Goal: Task Accomplishment & Management: Manage account settings

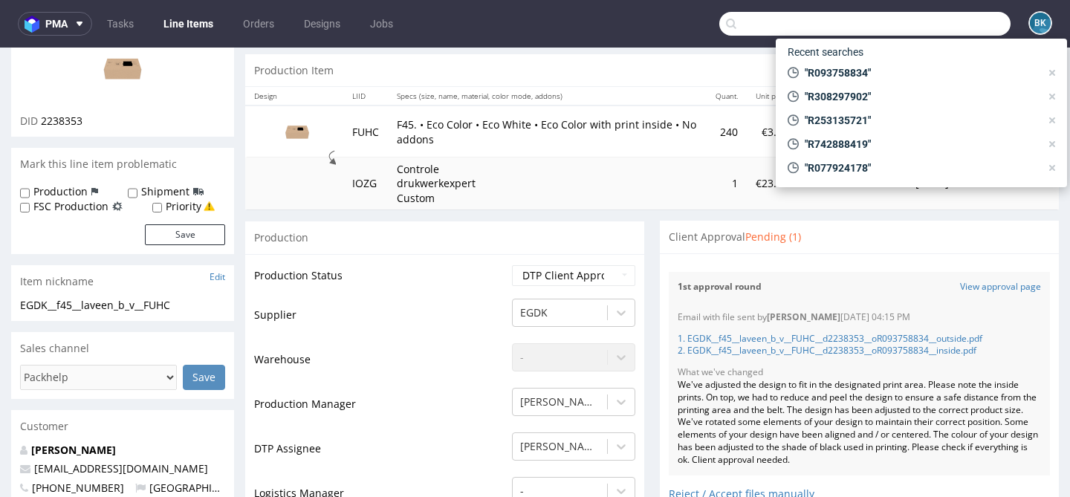
scroll to position [925, 0]
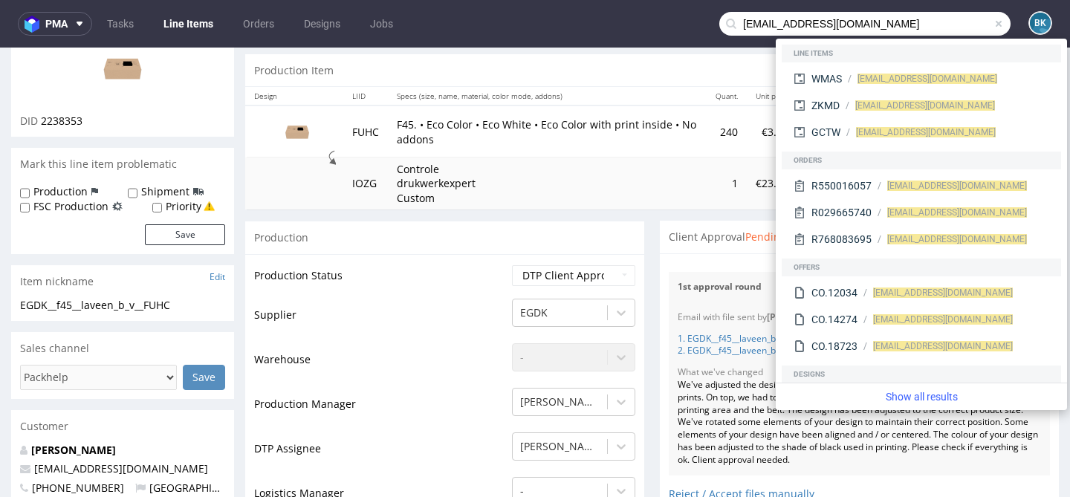
type input "[EMAIL_ADDRESS][DOMAIN_NAME]"
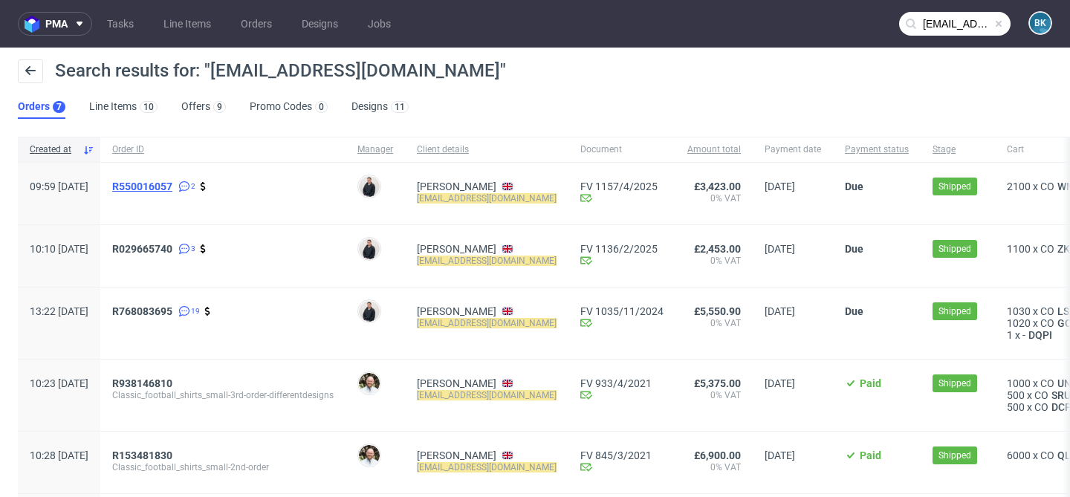
click at [172, 192] on span "R550016057" at bounding box center [142, 186] width 60 height 12
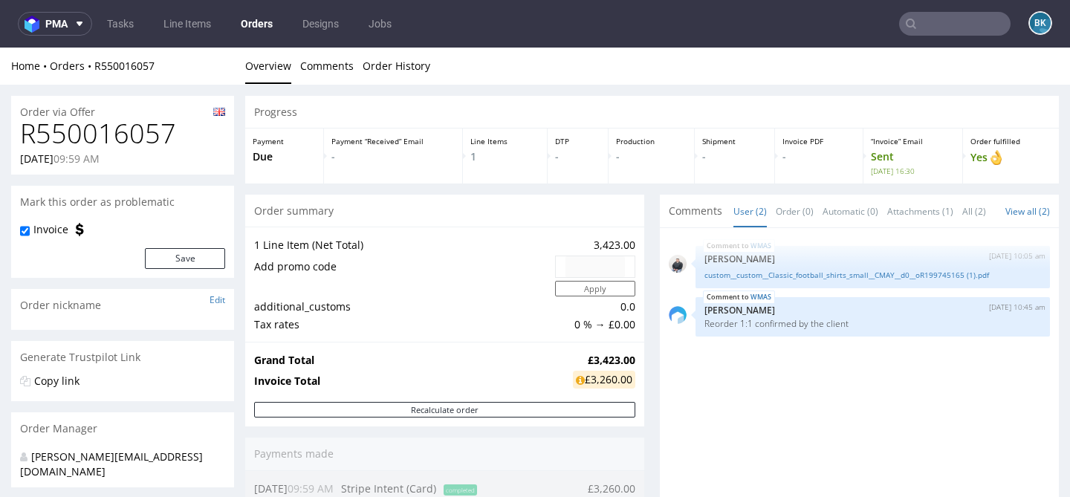
type input "[EMAIL_ADDRESS][DOMAIN_NAME]"
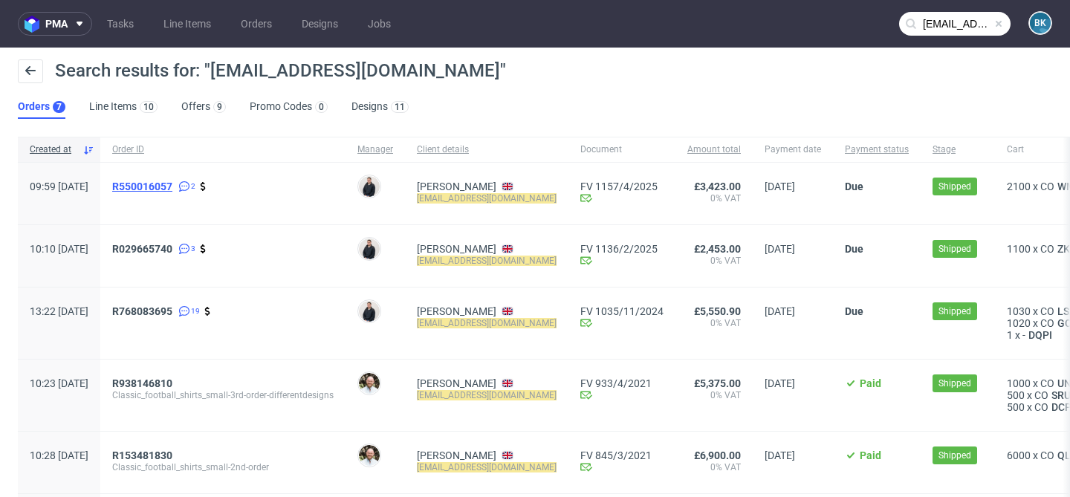
click at [172, 189] on span "R550016057" at bounding box center [142, 186] width 60 height 12
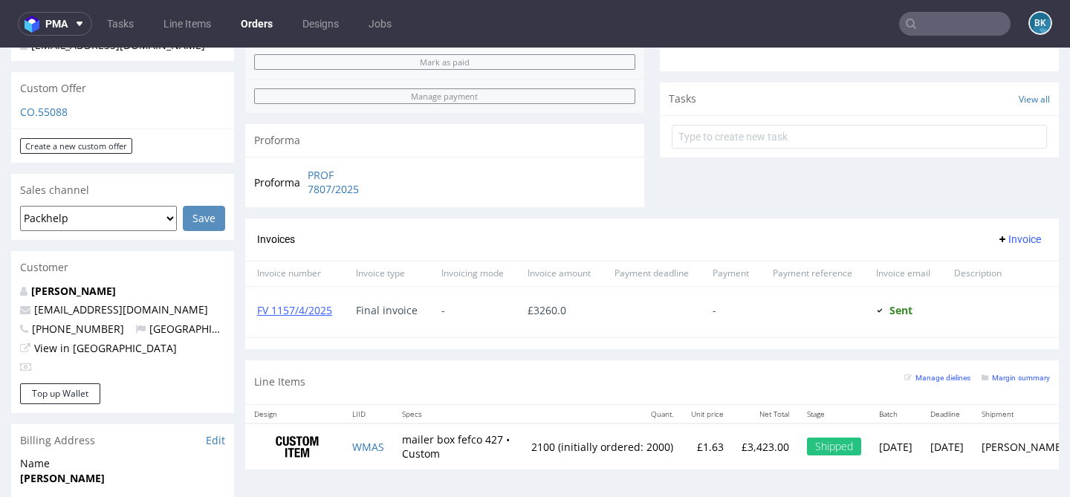
scroll to position [498, 0]
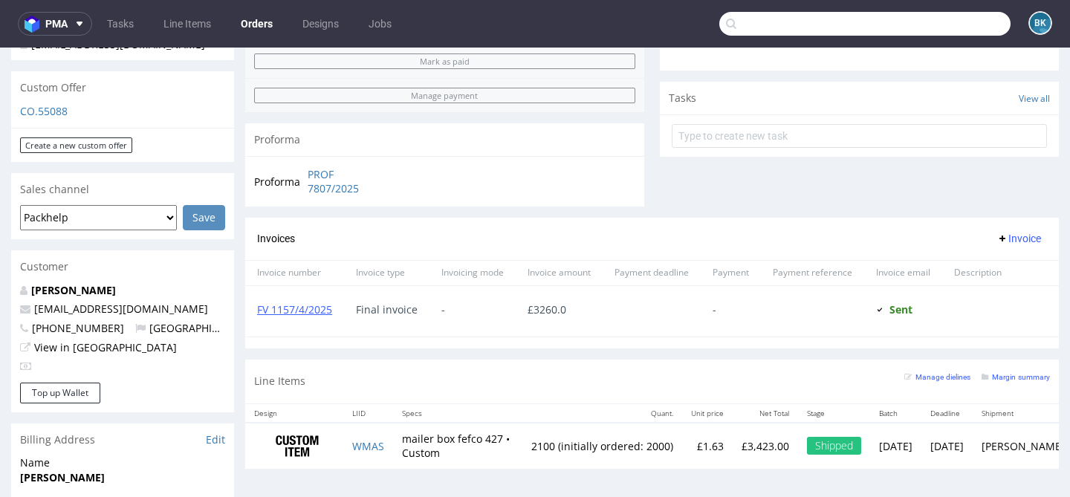
click at [960, 21] on input "text" at bounding box center [864, 24] width 291 height 24
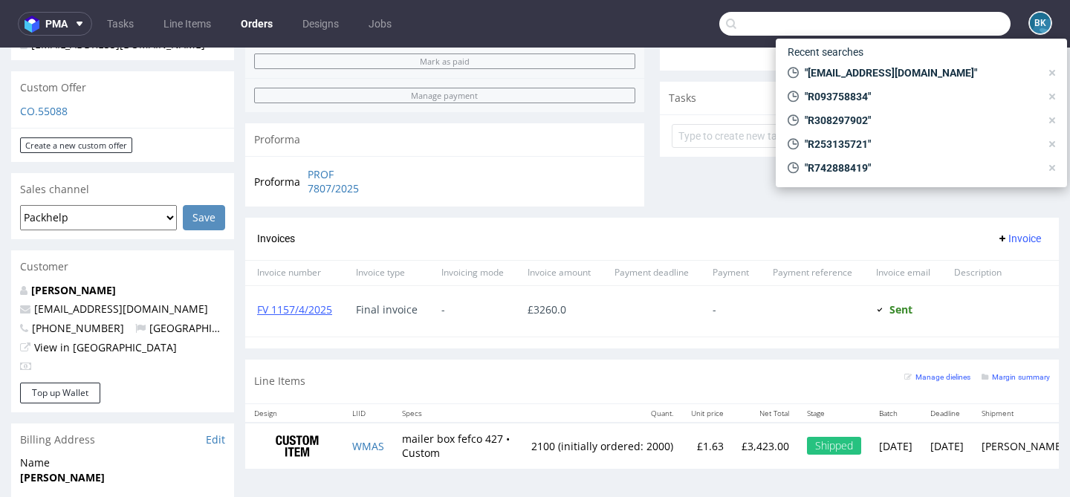
paste input "R707214034"
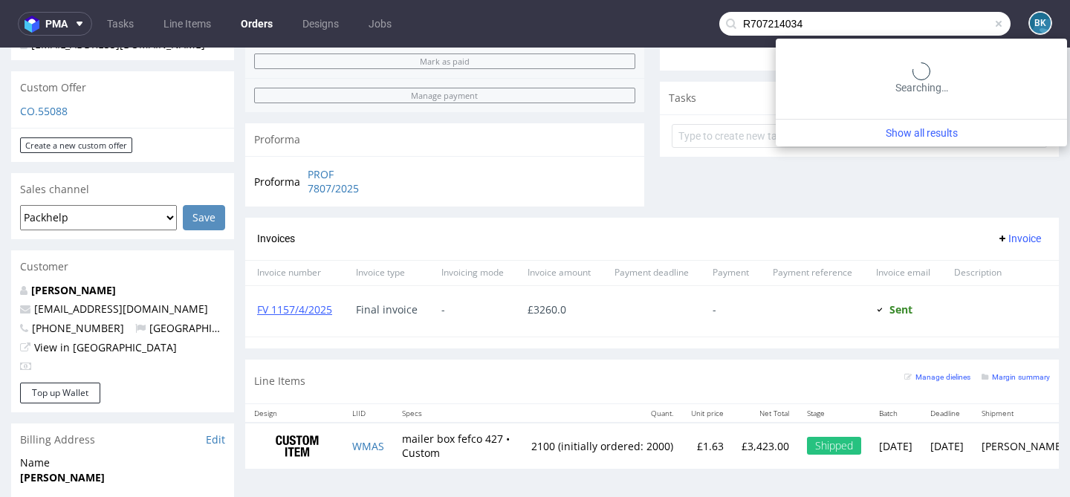
type input "R707214034"
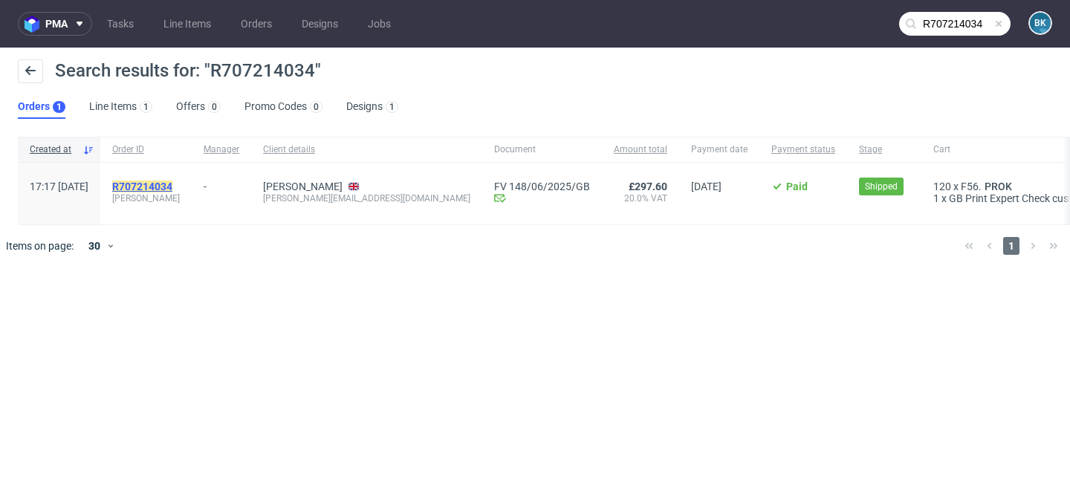
click at [172, 181] on mark "R707214034" at bounding box center [142, 186] width 60 height 12
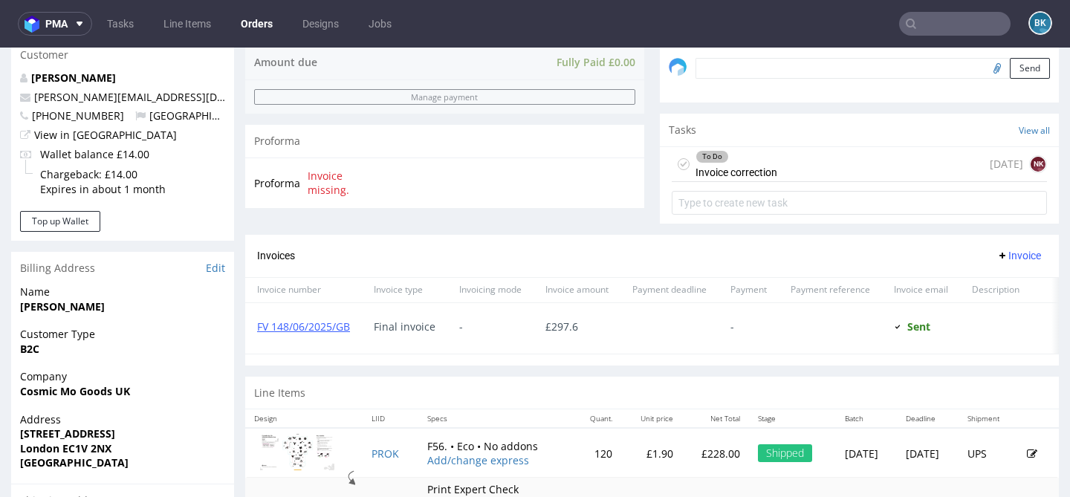
scroll to position [541, 0]
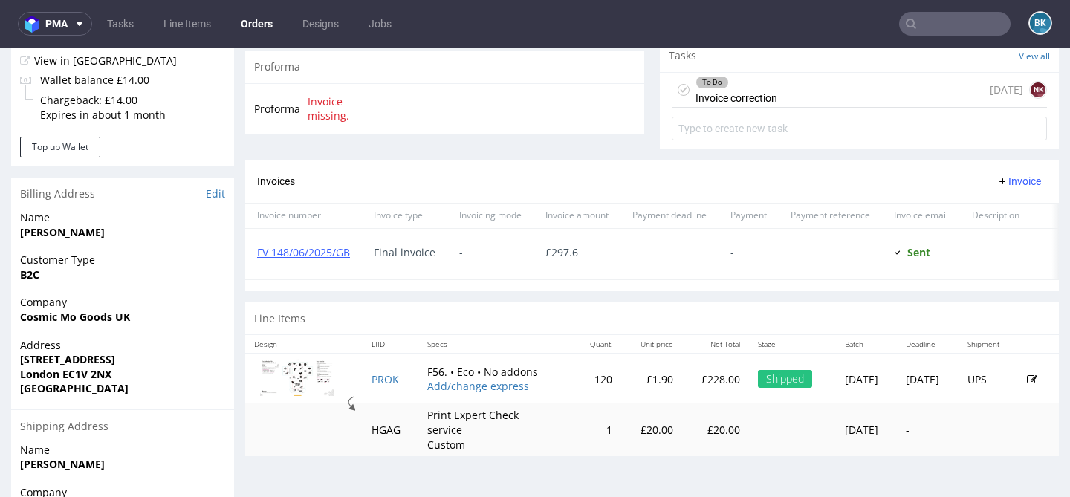
click at [769, 88] on div "To Do" at bounding box center [736, 82] width 80 height 12
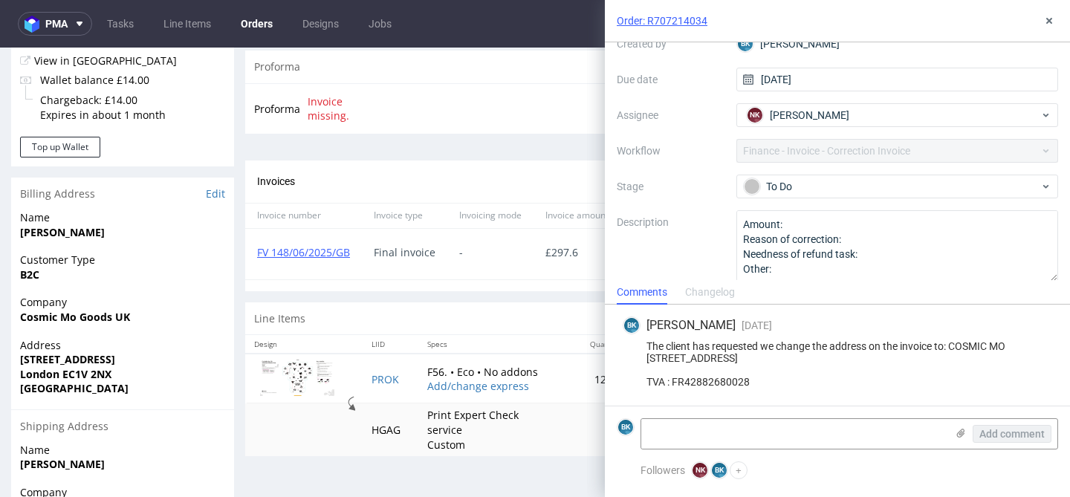
scroll to position [101, 0]
click at [793, 185] on div "To Do" at bounding box center [891, 186] width 296 height 16
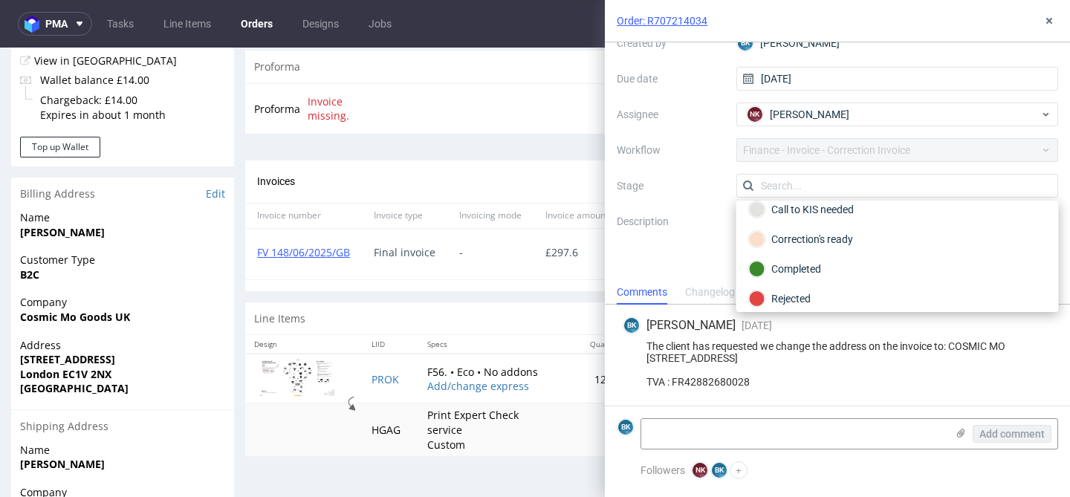
scroll to position [168, 0]
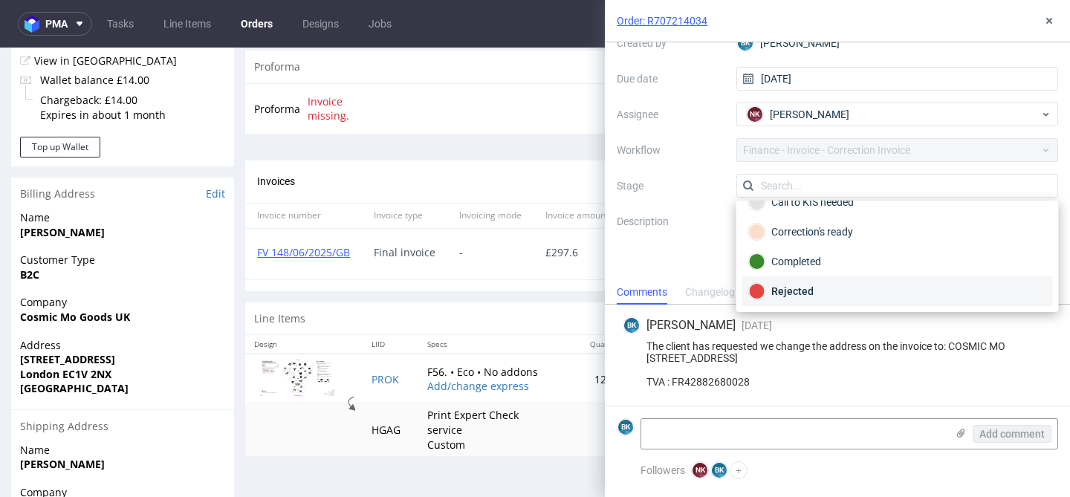
click at [795, 285] on div "Rejected" at bounding box center [897, 291] width 297 height 16
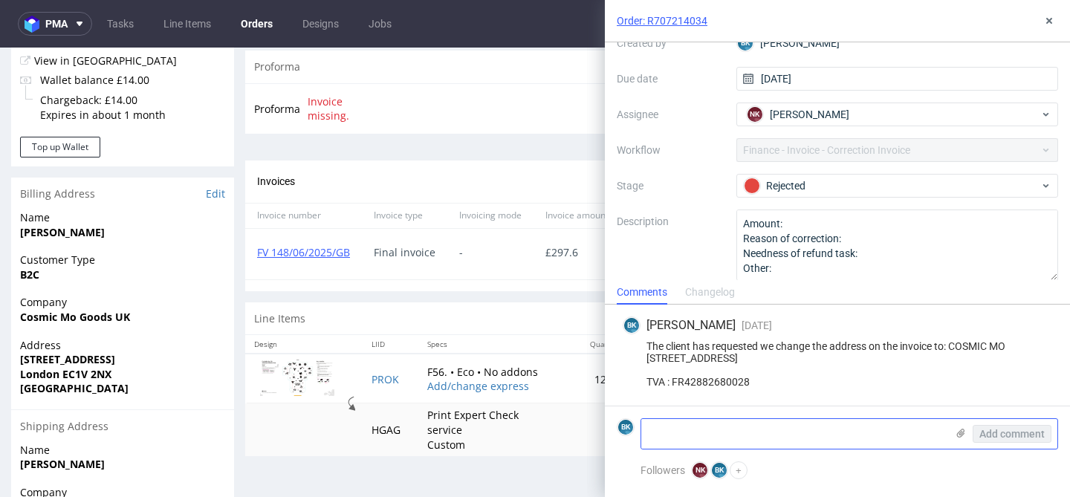
click at [763, 436] on textarea at bounding box center [793, 434] width 305 height 30
type textarea "C"
paste textarea "We managed internally to fix this issue. Please do not modify the invoice. We d…"
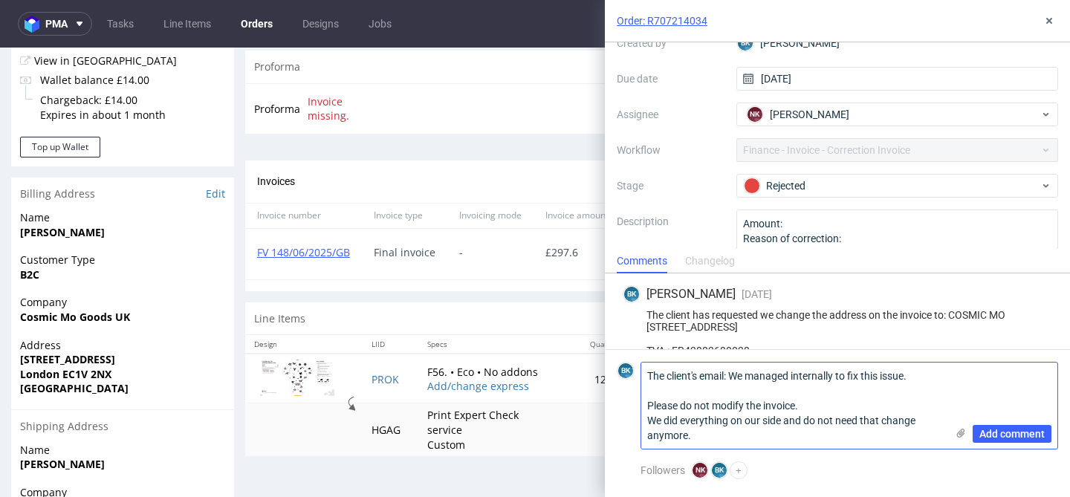
scroll to position [0, 0]
click at [734, 376] on textarea "The client's email: We managed internally to fix this issue. Please do not modi…" at bounding box center [793, 405] width 305 height 86
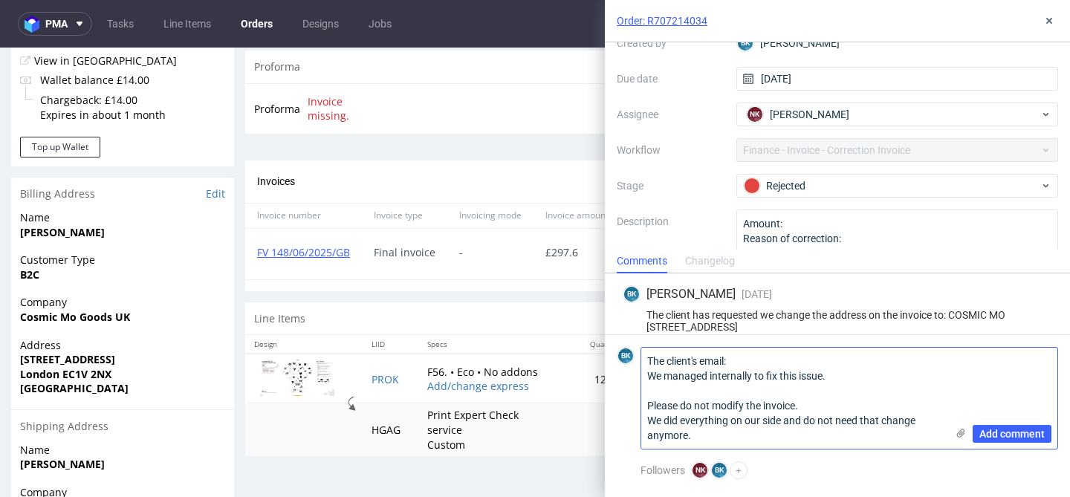
click at [737, 391] on textarea "The client's email: We managed internally to fix this issue. Please do not modi…" at bounding box center [793, 398] width 305 height 101
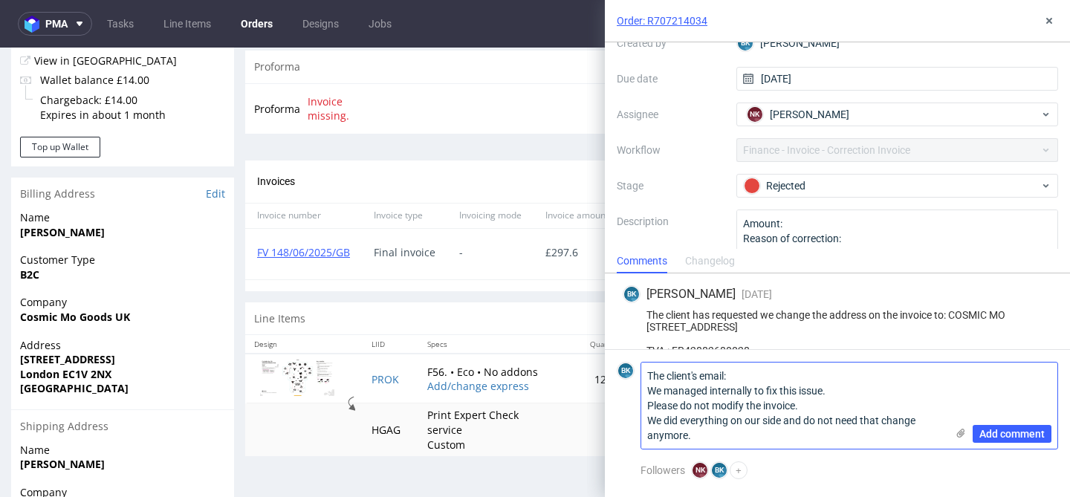
click at [649, 392] on textarea "The client's email: We managed internally to fix this issue. Please do not modi…" at bounding box center [793, 405] width 305 height 86
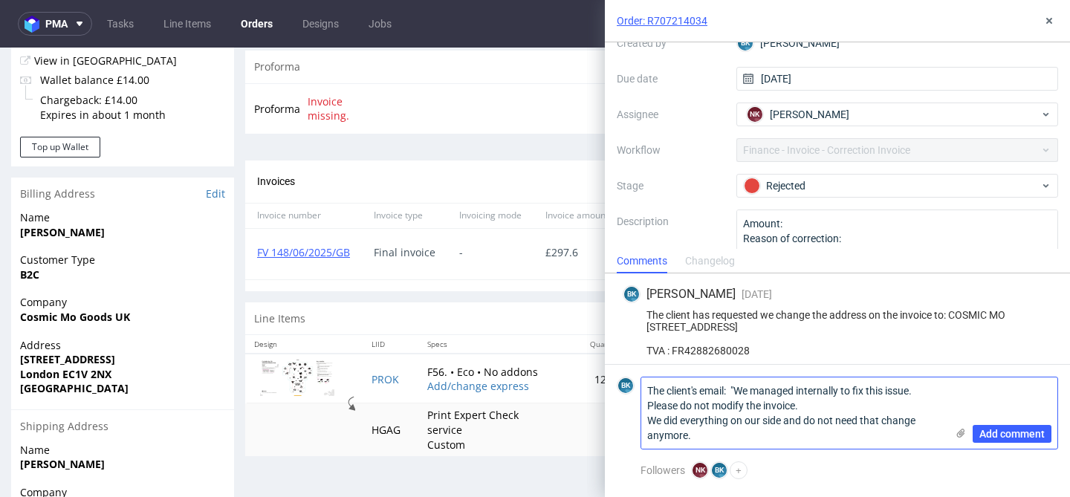
click at [703, 436] on textarea "The client's email: "We managed internally to fix this issue. Please do not mod…" at bounding box center [793, 412] width 305 height 71
type textarea "The client's email: "We managed internally to fix this issue. Please do not mod…"
click at [1017, 436] on span "Add comment" at bounding box center [1011, 434] width 65 height 10
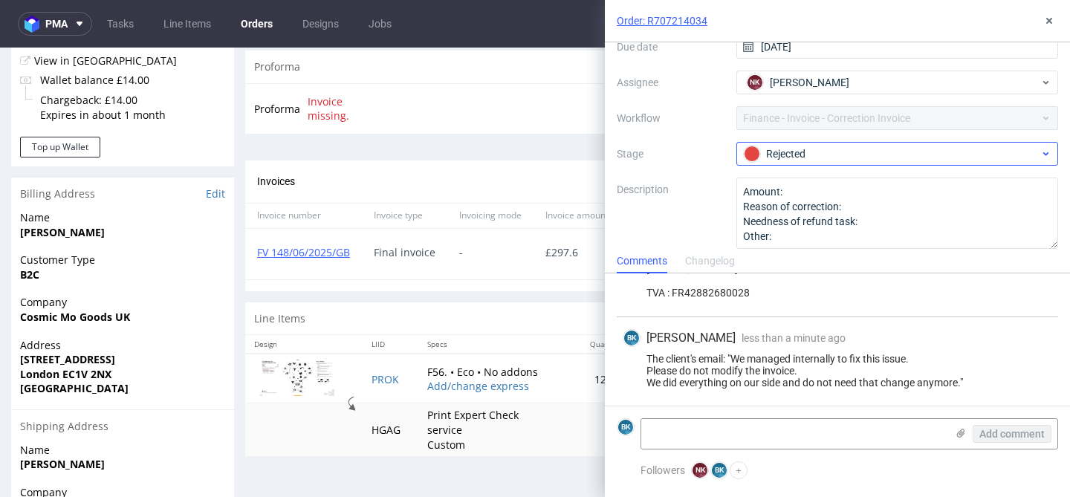
scroll to position [146, 0]
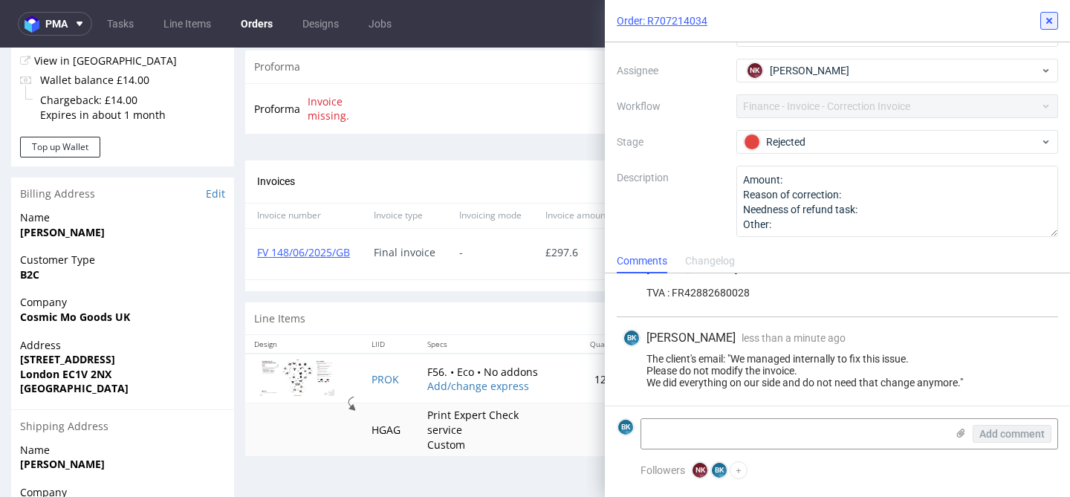
click at [1052, 21] on icon at bounding box center [1049, 21] width 12 height 12
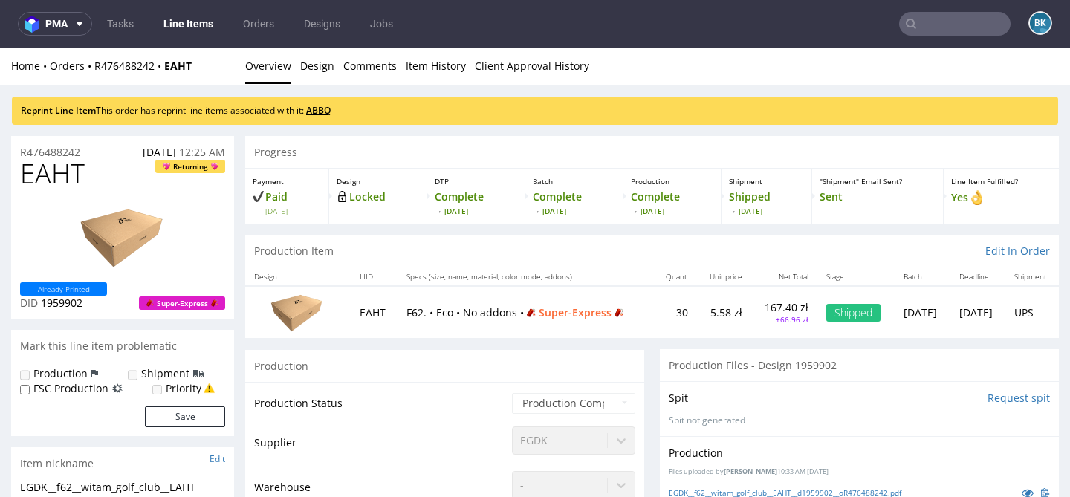
click at [326, 111] on link "ABBQ" at bounding box center [318, 110] width 25 height 13
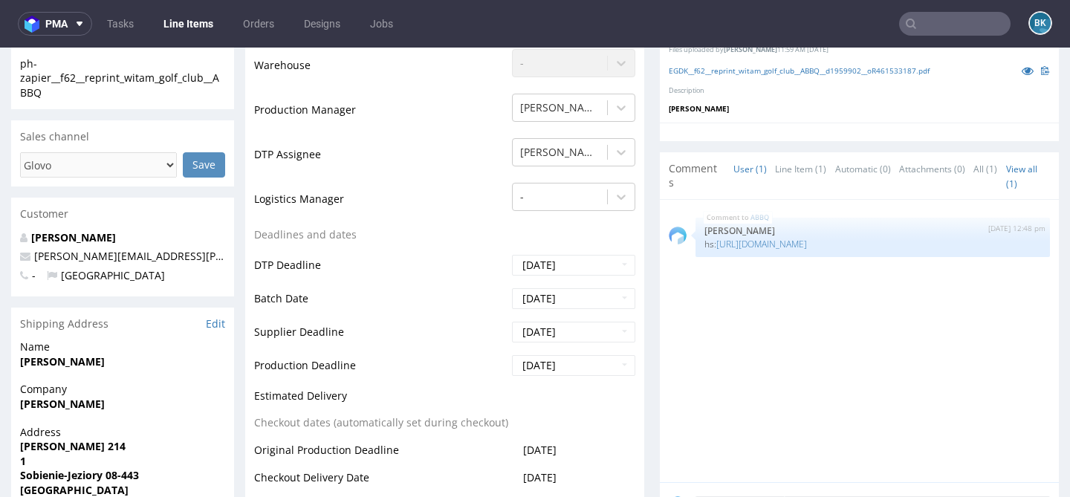
scroll to position [415, 0]
